Goal: Transaction & Acquisition: Purchase product/service

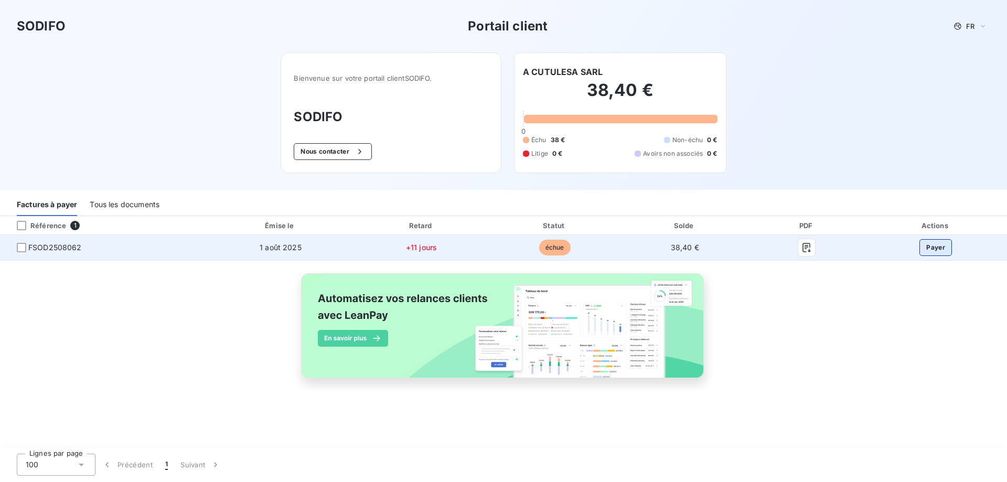
click at [931, 249] on button "Payer" at bounding box center [935, 247] width 33 height 17
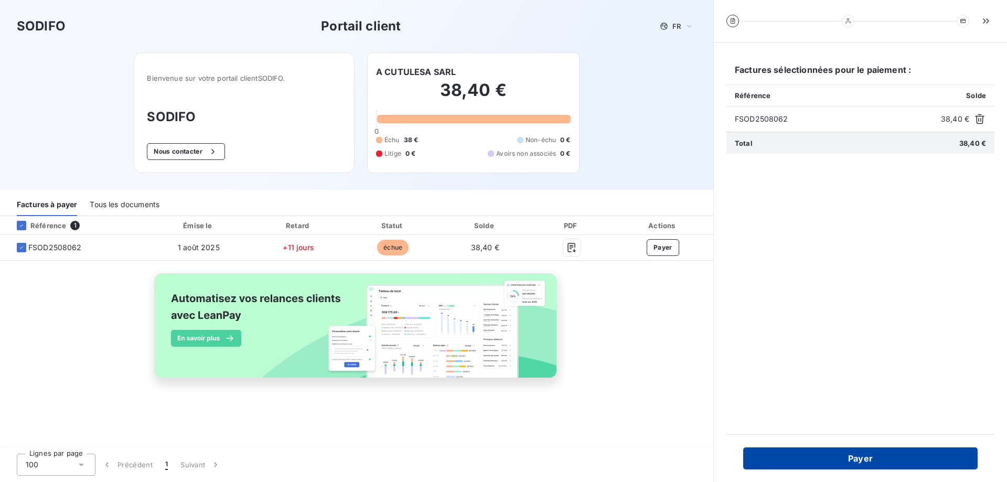
click at [846, 464] on button "Payer" at bounding box center [860, 458] width 234 height 22
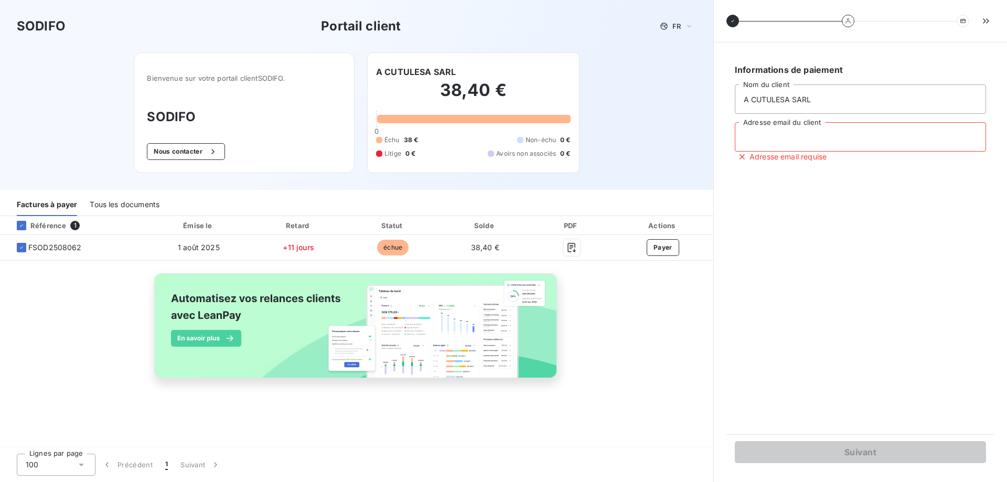
click at [773, 144] on input "Adresse email du client" at bounding box center [860, 136] width 251 height 29
type input "C"
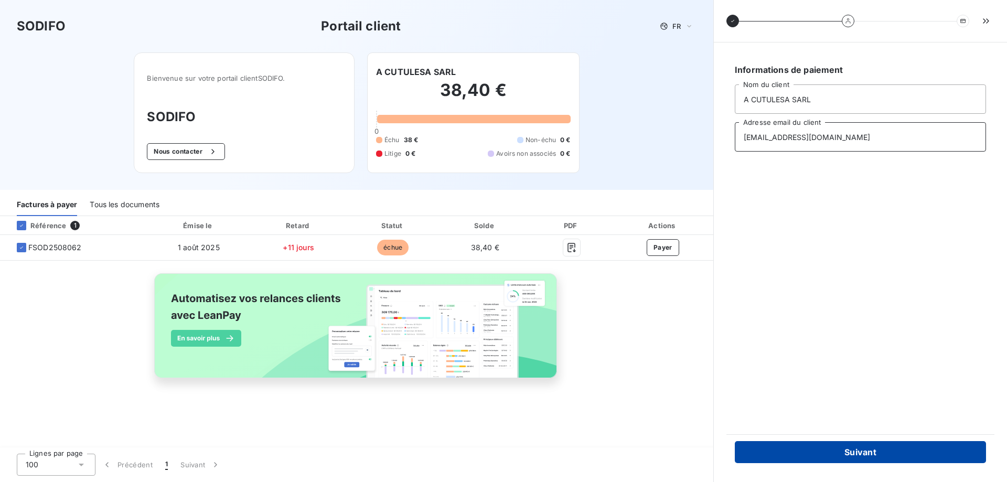
type input "cutulesa2a@gmail.com"
click at [884, 454] on button "Suivant" at bounding box center [860, 452] width 251 height 22
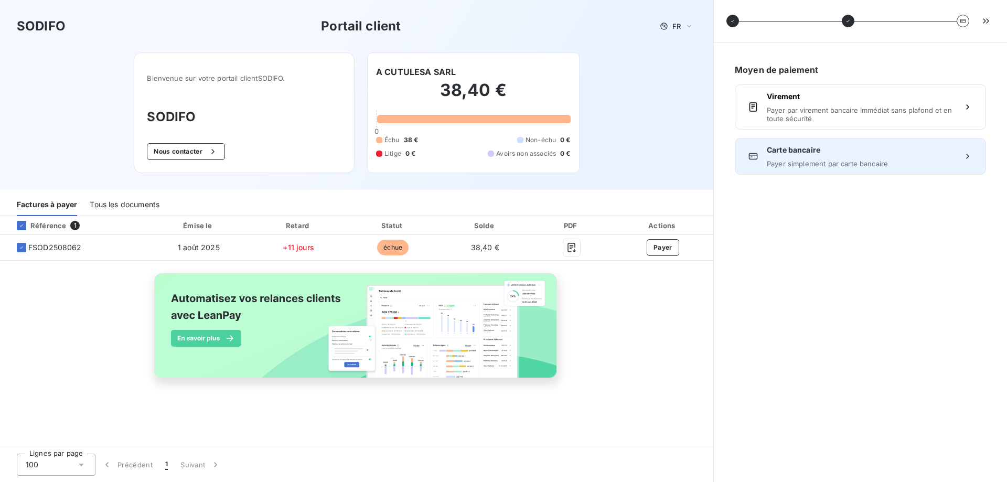
click at [826, 159] on span "Payer simplement par carte bancaire" at bounding box center [860, 163] width 187 height 8
